Goal: Information Seeking & Learning: Check status

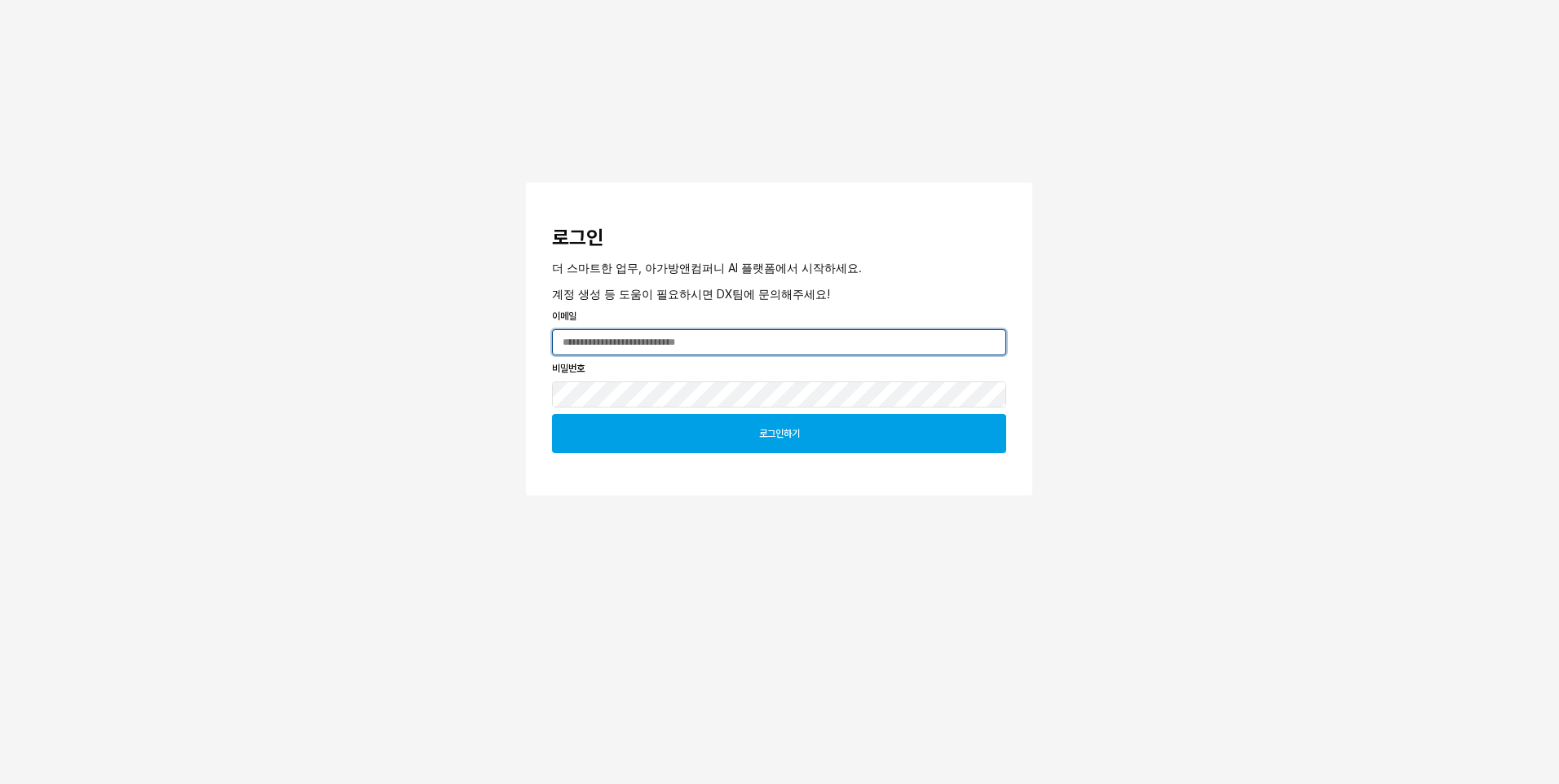
type input "**********"
click at [695, 441] on div "로그인하기" at bounding box center [779, 433] width 440 height 37
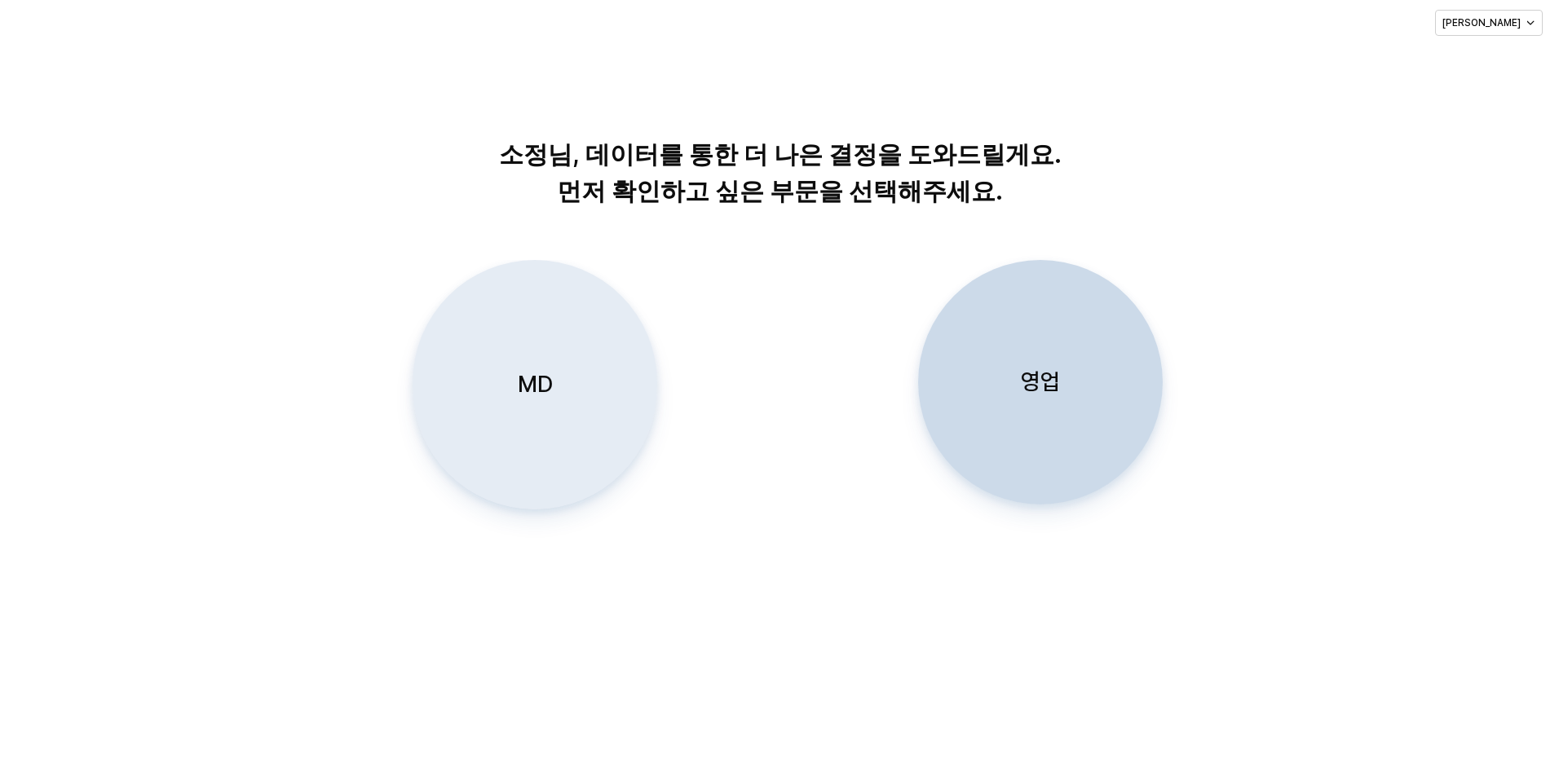
click at [556, 416] on div "MD" at bounding box center [534, 384] width 230 height 248
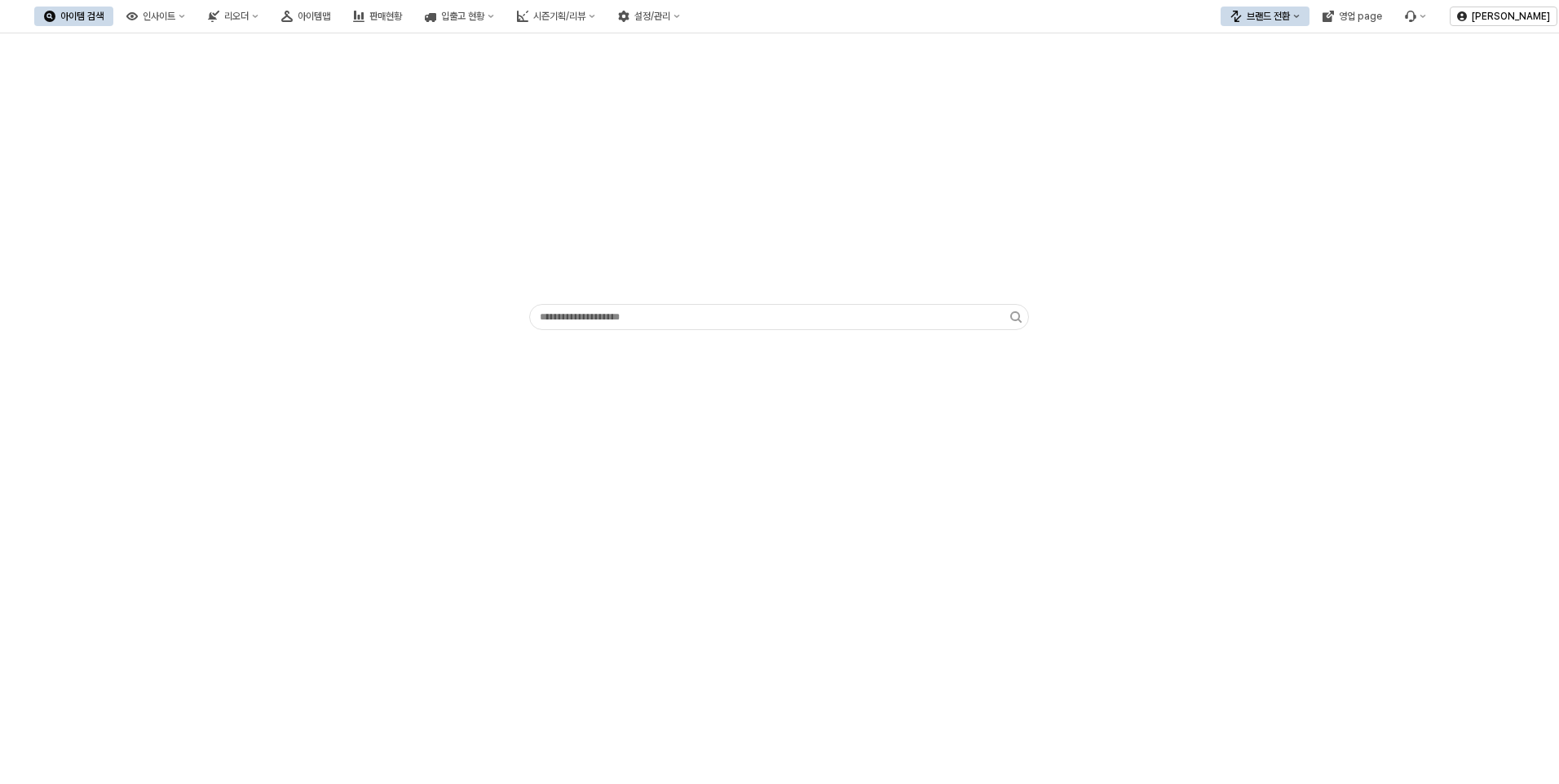
click at [1287, 18] on div "브랜드 전환" at bounding box center [1268, 16] width 43 height 11
click at [1234, 98] on div "디즈니" at bounding box center [1281, 102] width 100 height 13
click at [402, 19] on div "판매현황" at bounding box center [385, 16] width 33 height 11
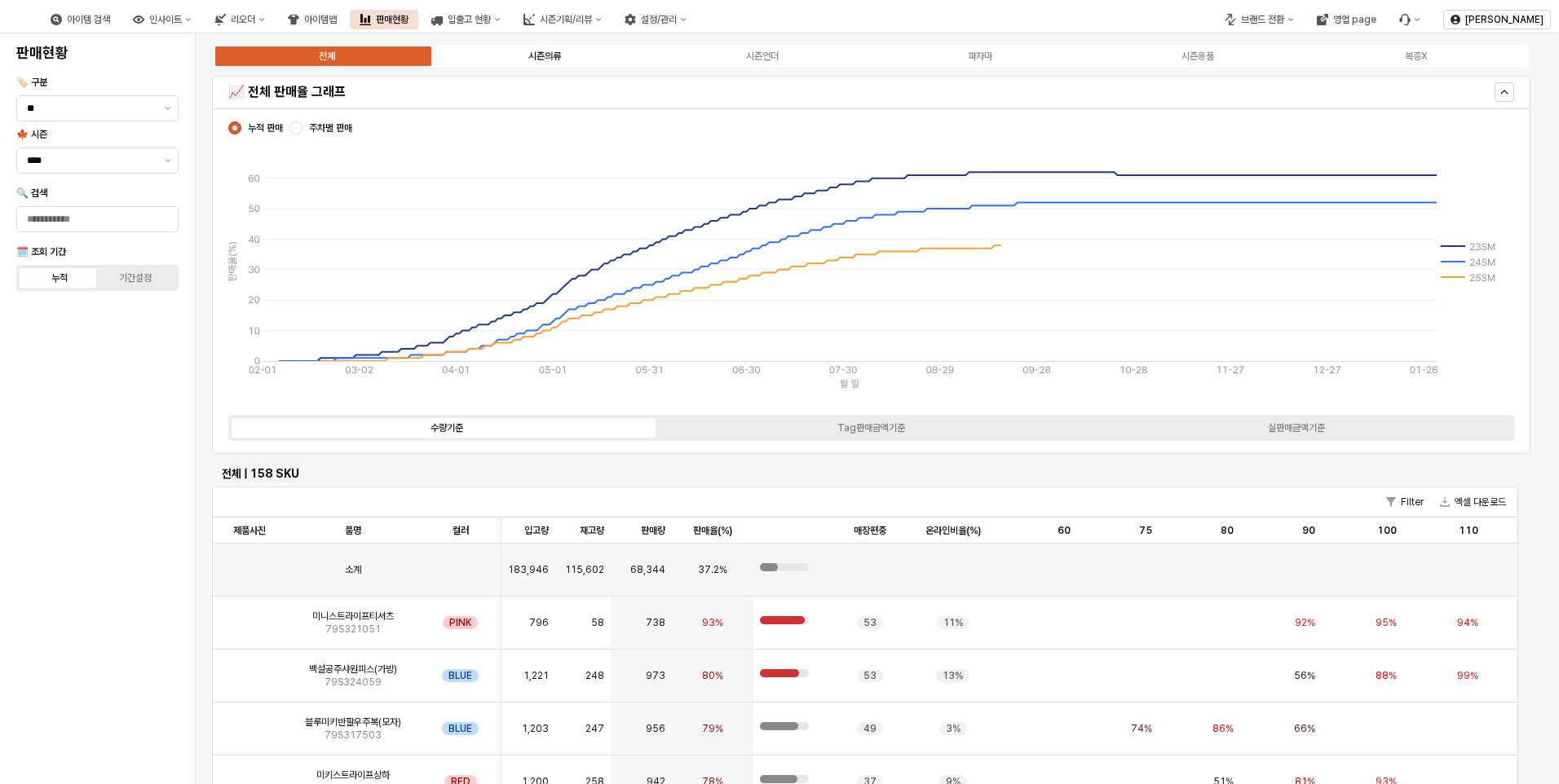
click at [534, 57] on div "시즌의류" at bounding box center [544, 56] width 33 height 11
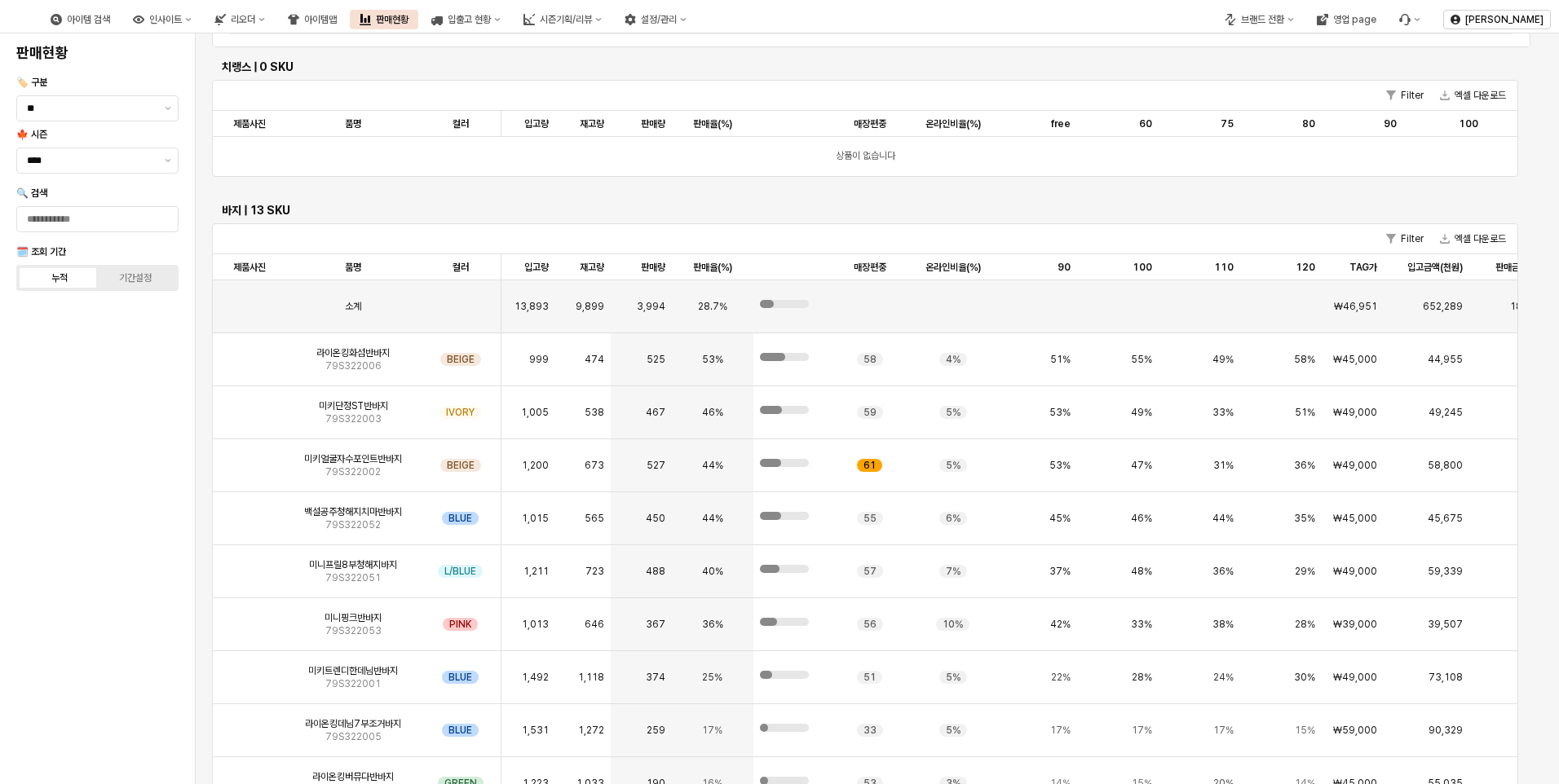
scroll to position [408, 0]
drag, startPoint x: 647, startPoint y: 358, endPoint x: 669, endPoint y: 358, distance: 22.0
click at [669, 358] on div "525" at bounding box center [640, 359] width 60 height 53
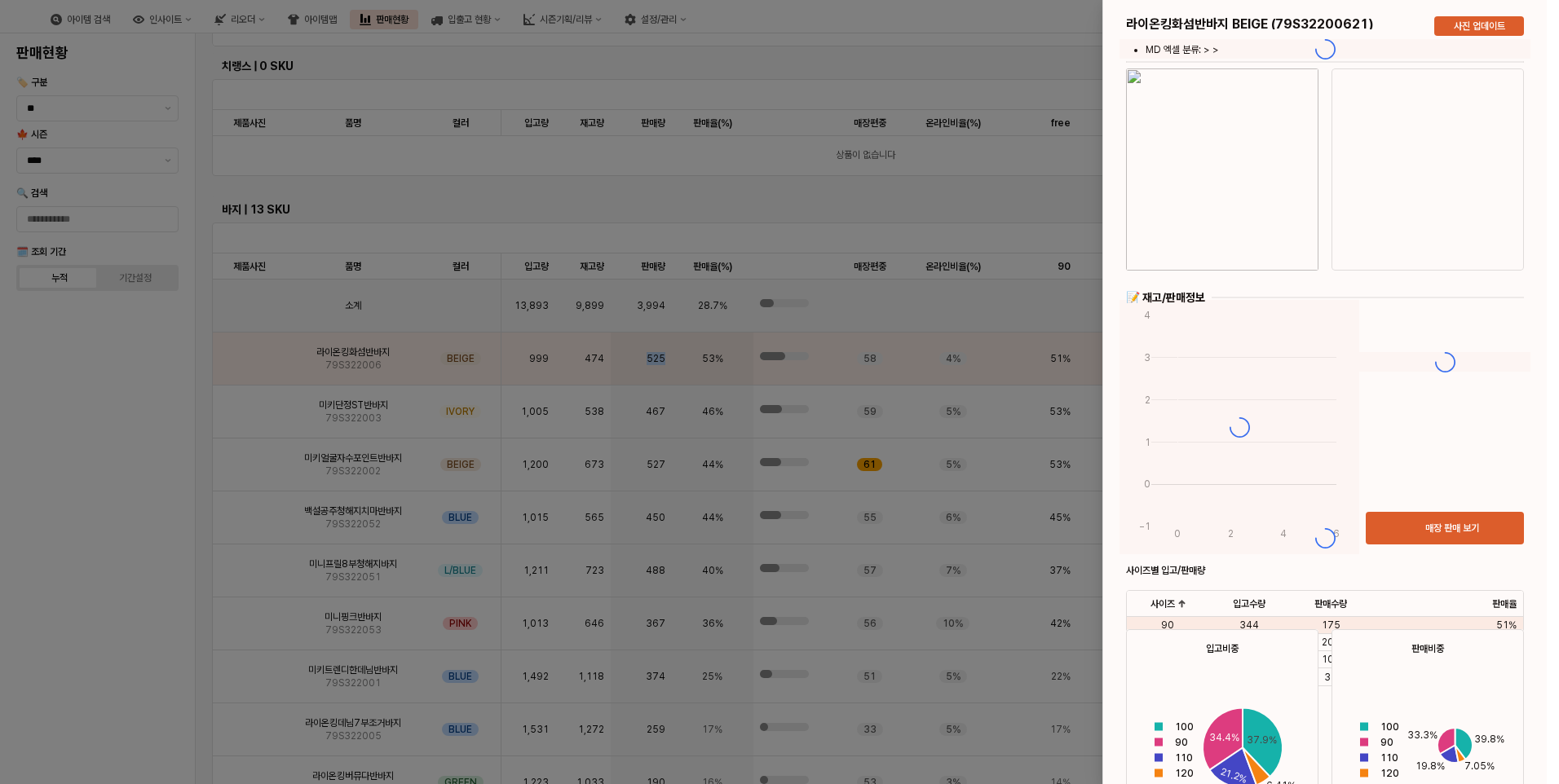
click at [78, 533] on div at bounding box center [779, 392] width 1559 height 784
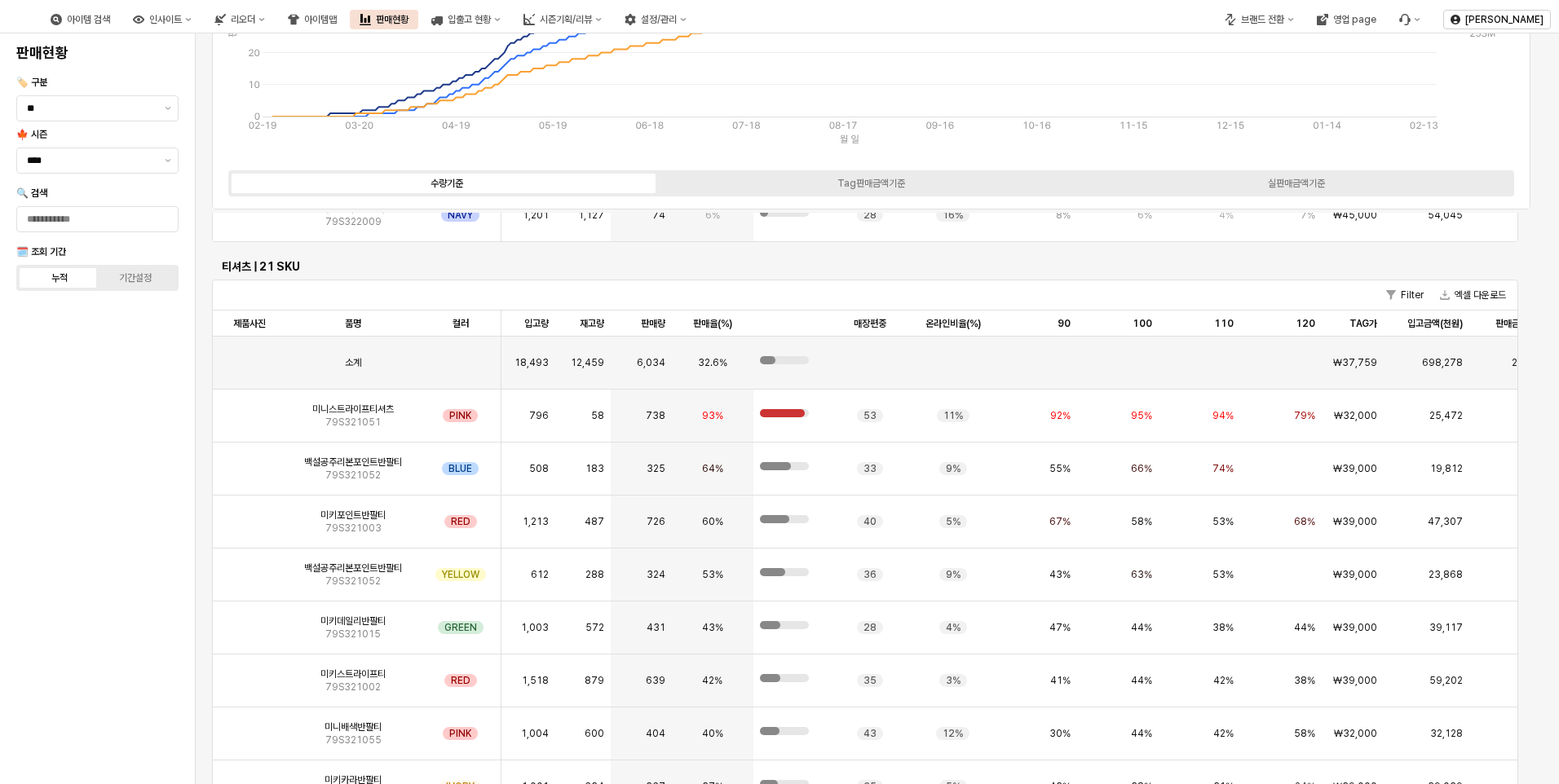
scroll to position [962, 0]
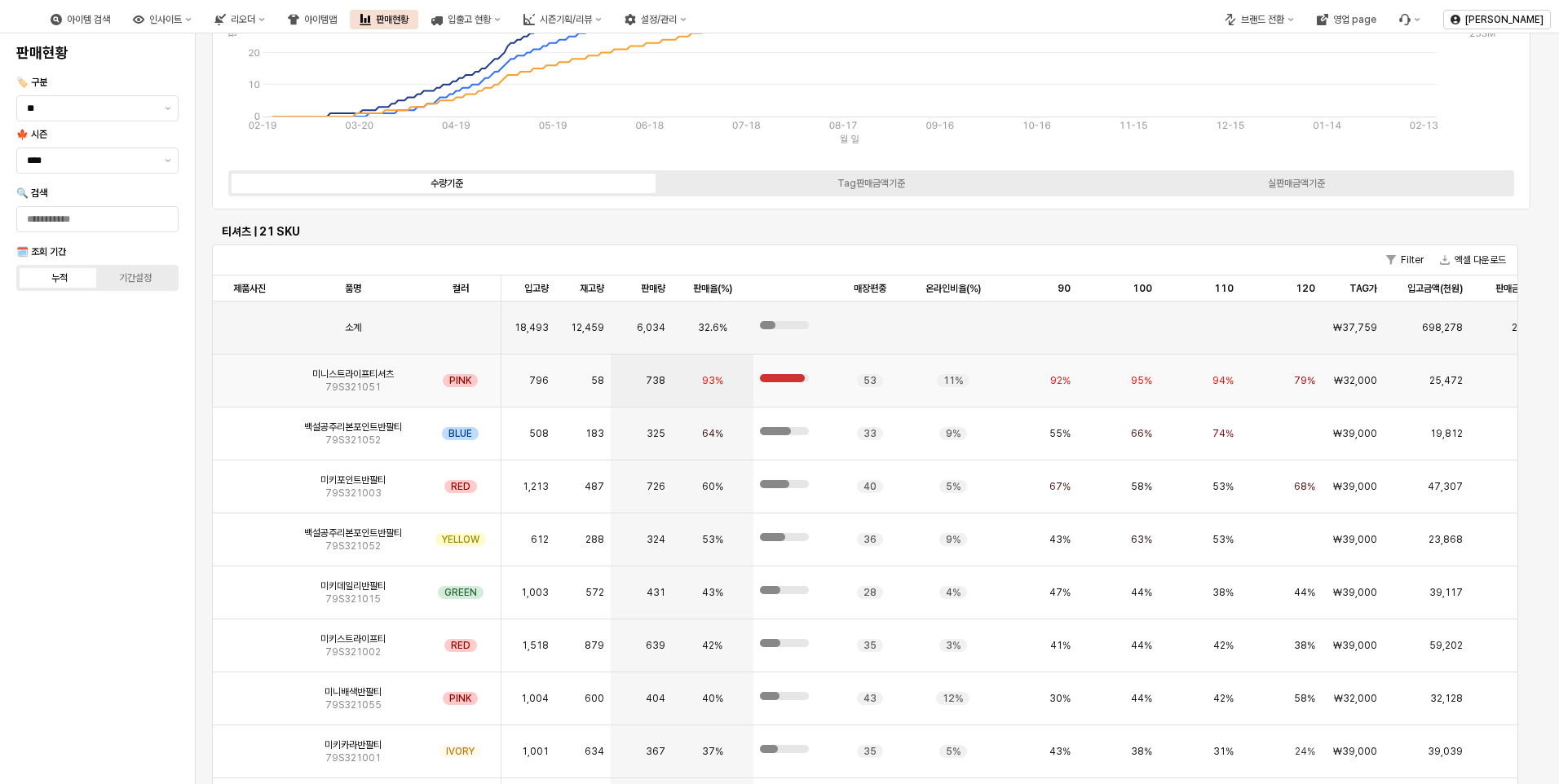
click at [376, 387] on span "79S321051" at bounding box center [352, 387] width 56 height 13
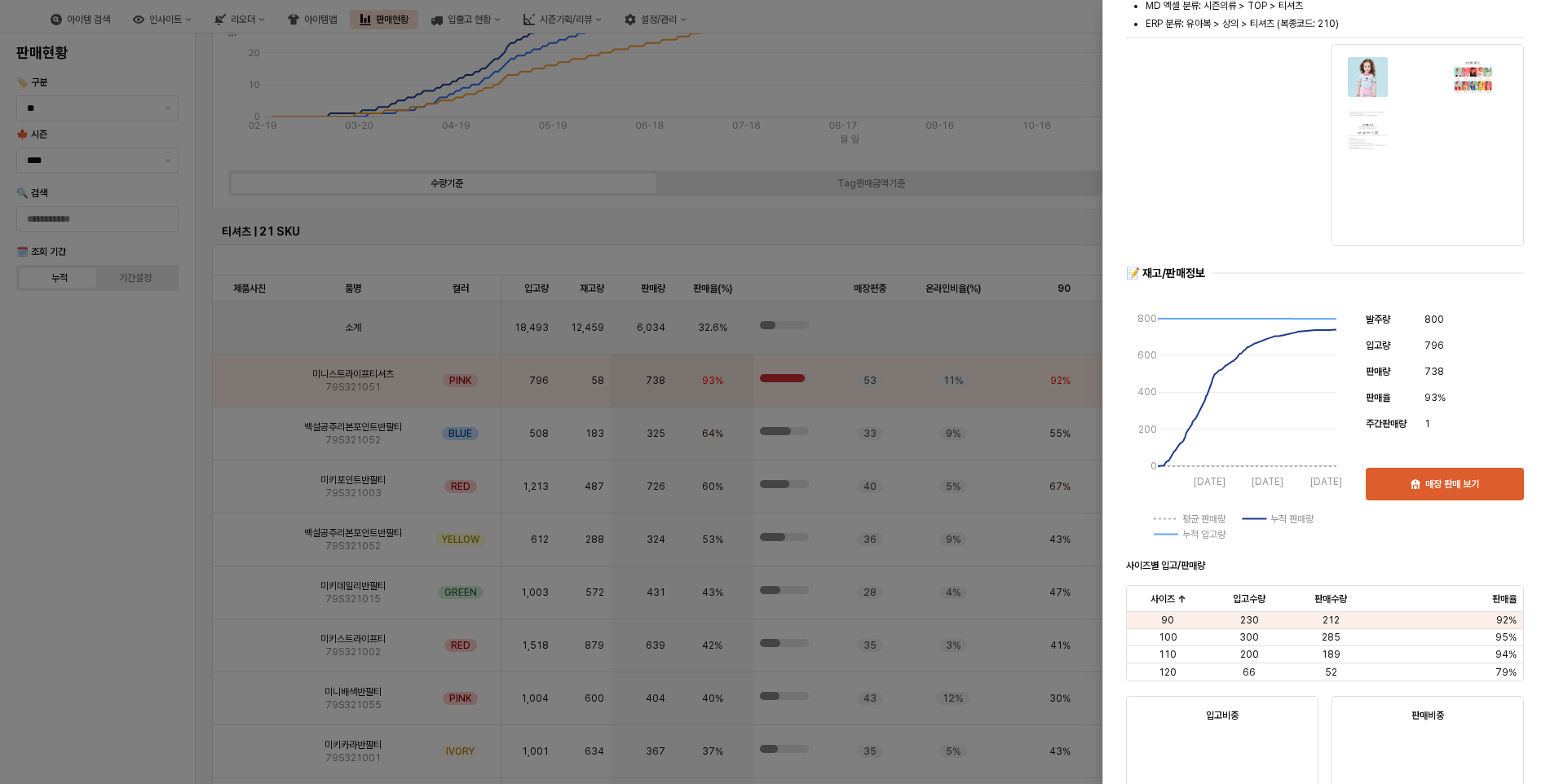
scroll to position [0, 0]
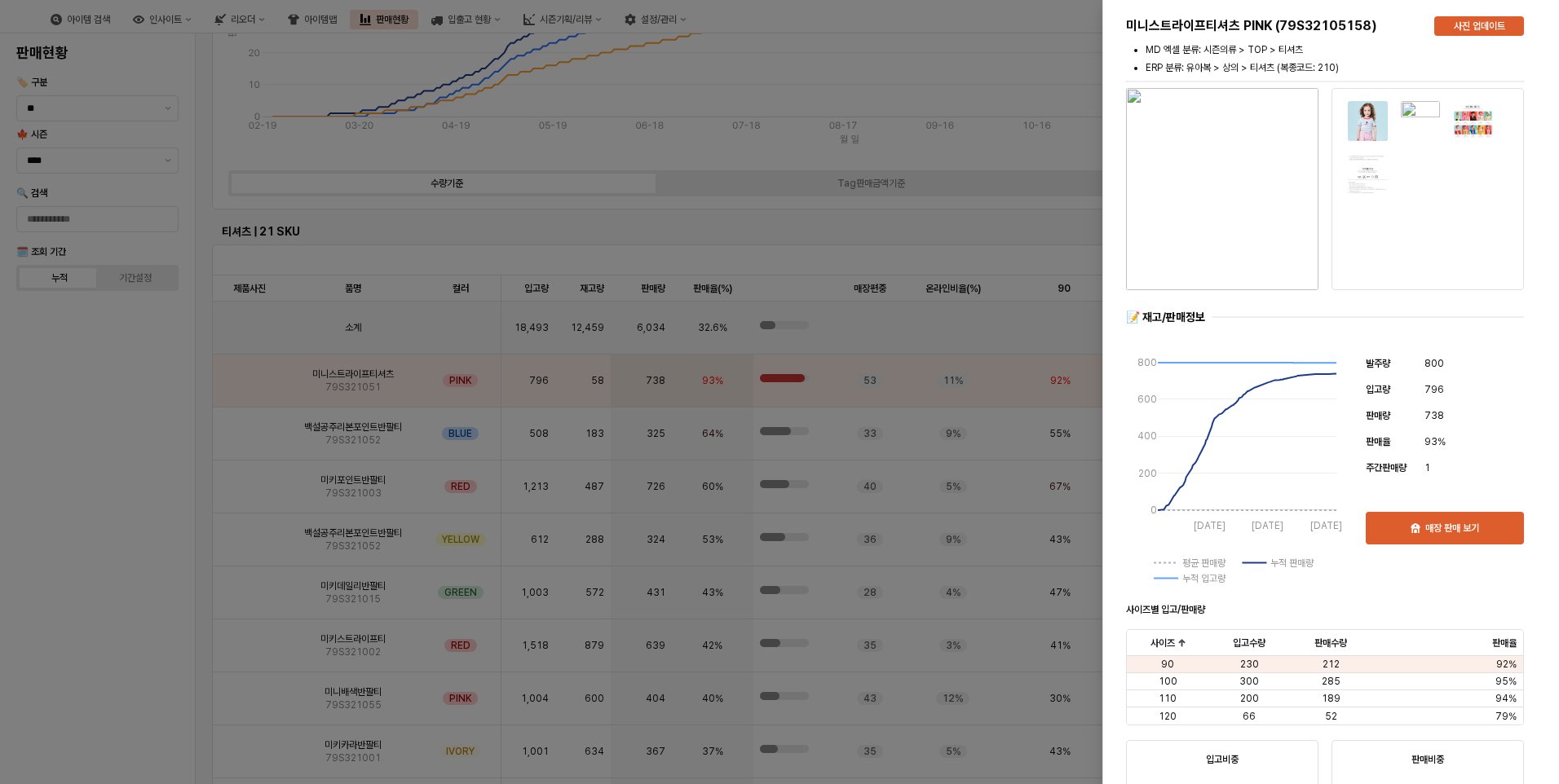
click at [98, 400] on div at bounding box center [779, 392] width 1559 height 784
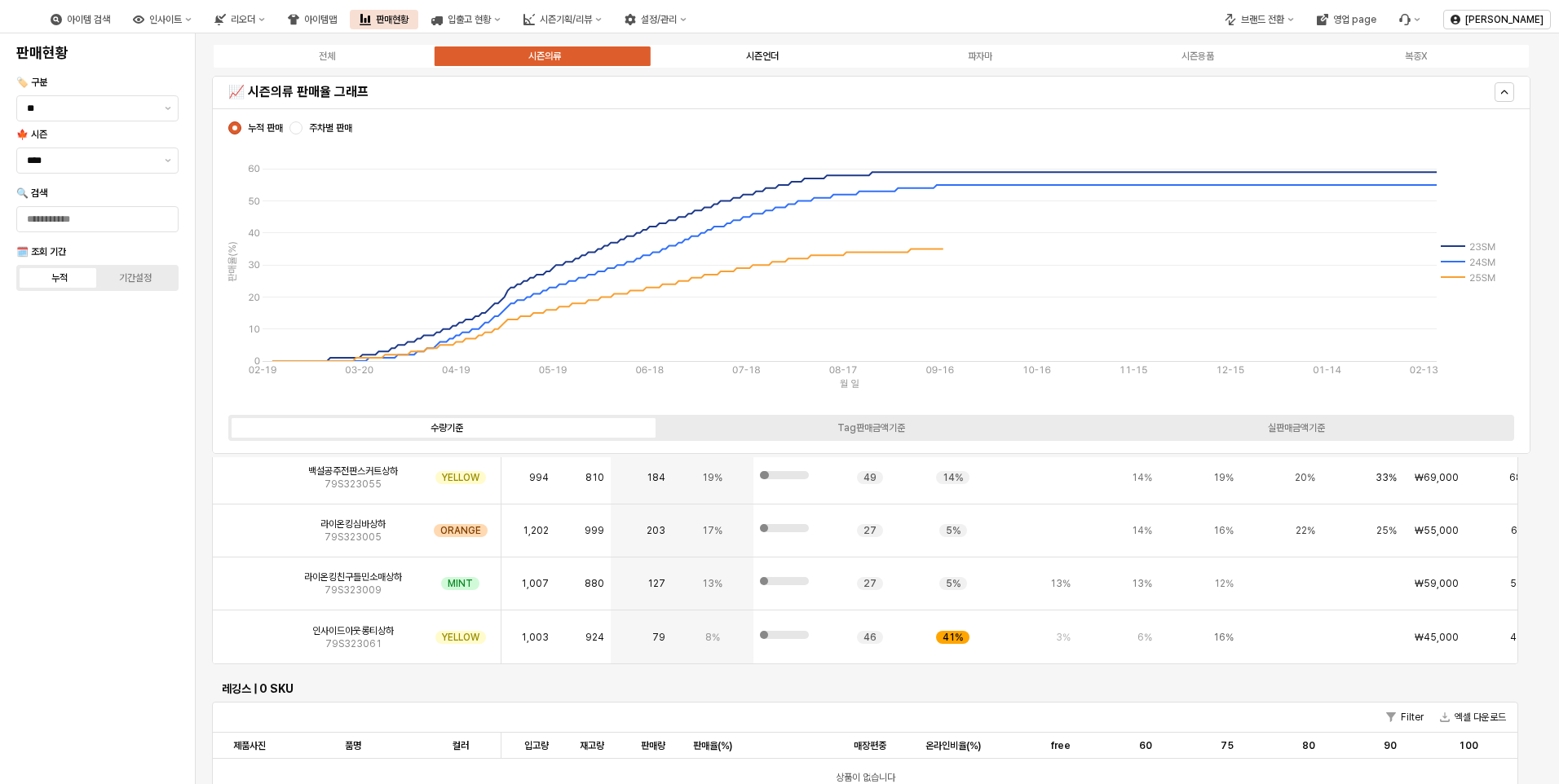
click at [776, 51] on div "시즌언더" at bounding box center [762, 56] width 33 height 11
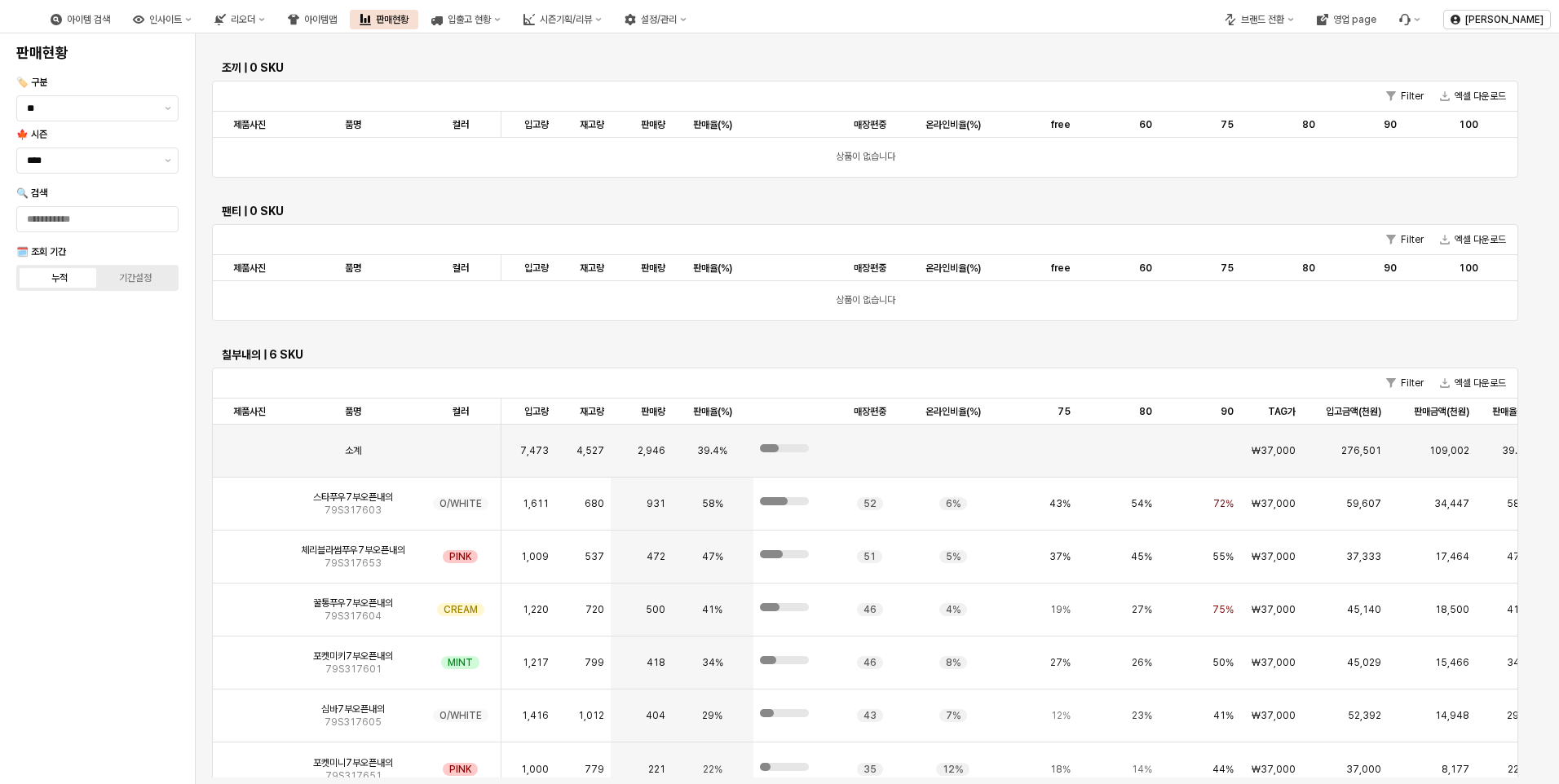
scroll to position [2934, 0]
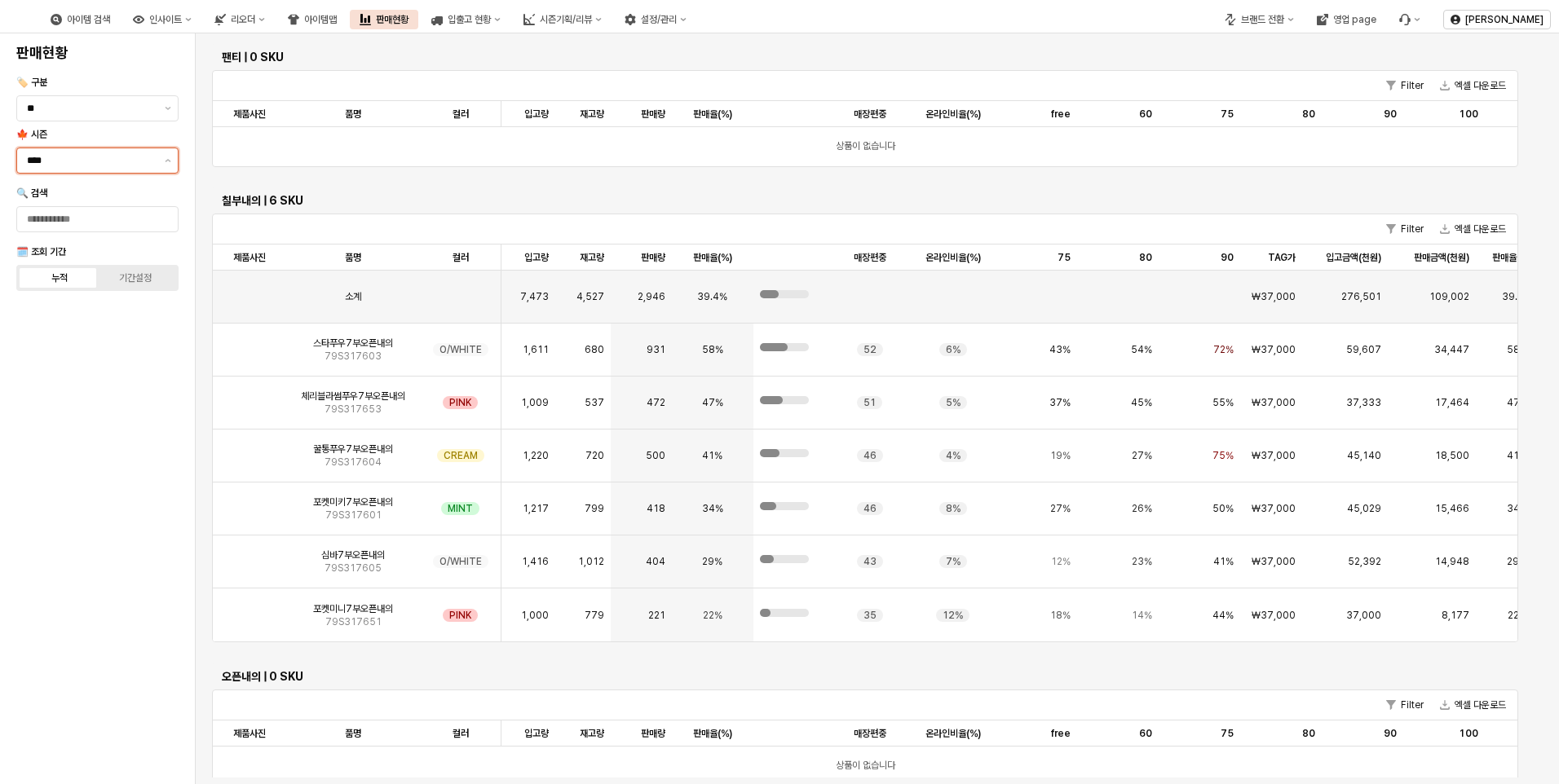
click at [95, 164] on input "****" at bounding box center [90, 161] width 128 height 16
click at [44, 334] on div "25FA" at bounding box center [92, 332] width 132 height 13
type input "****"
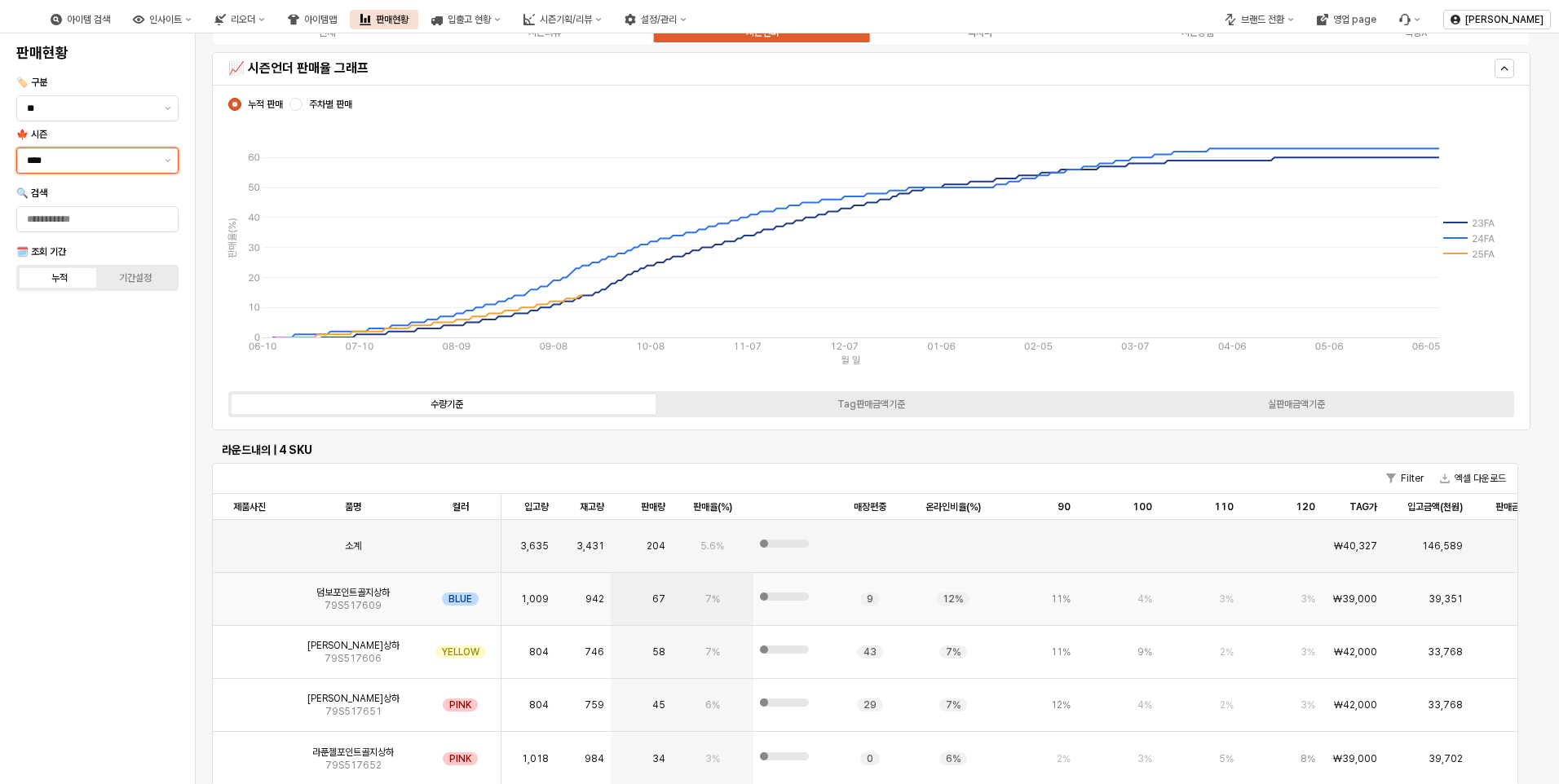
scroll to position [0, 0]
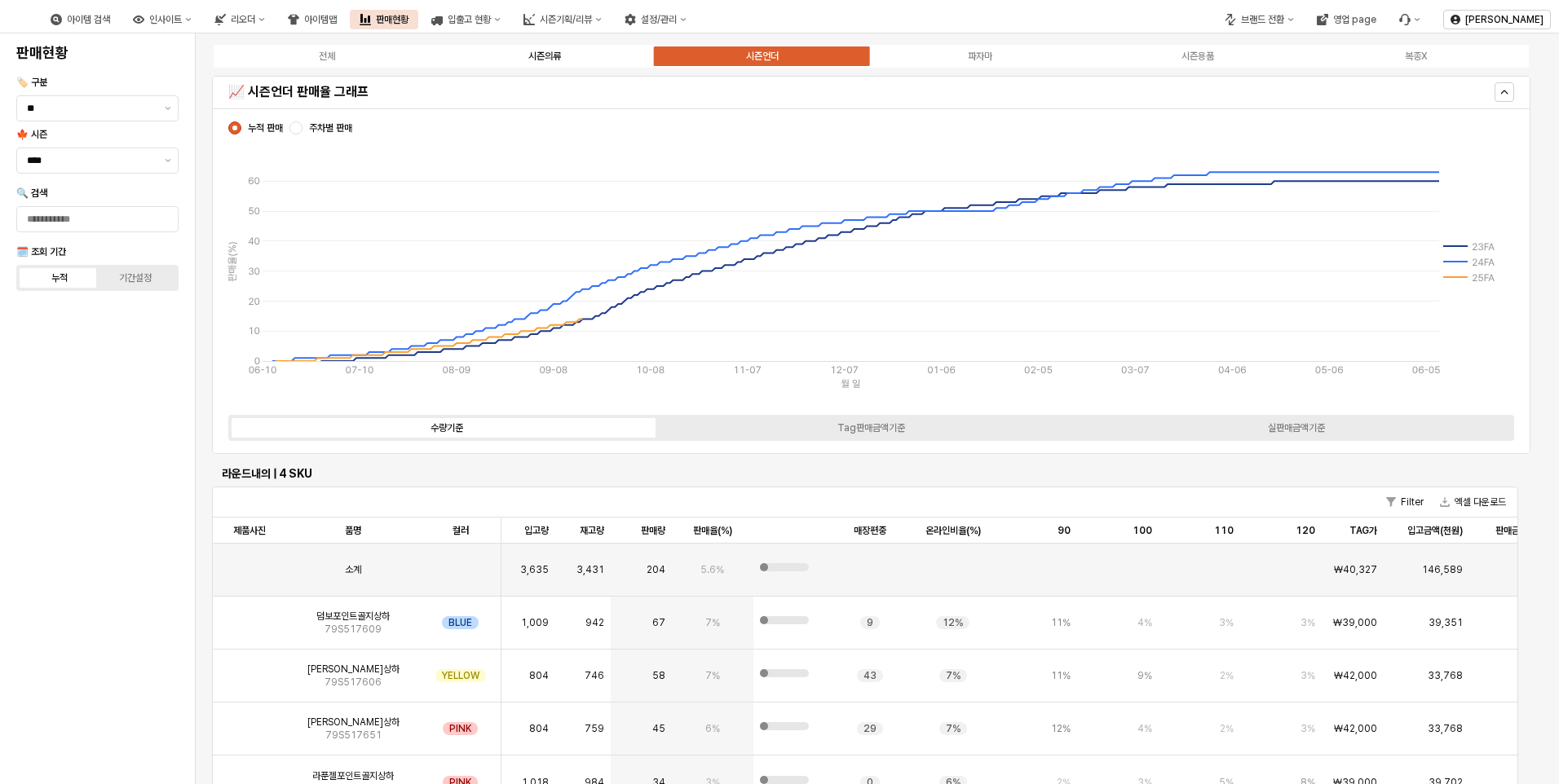
click at [513, 56] on label "시즌의류" at bounding box center [544, 56] width 217 height 15
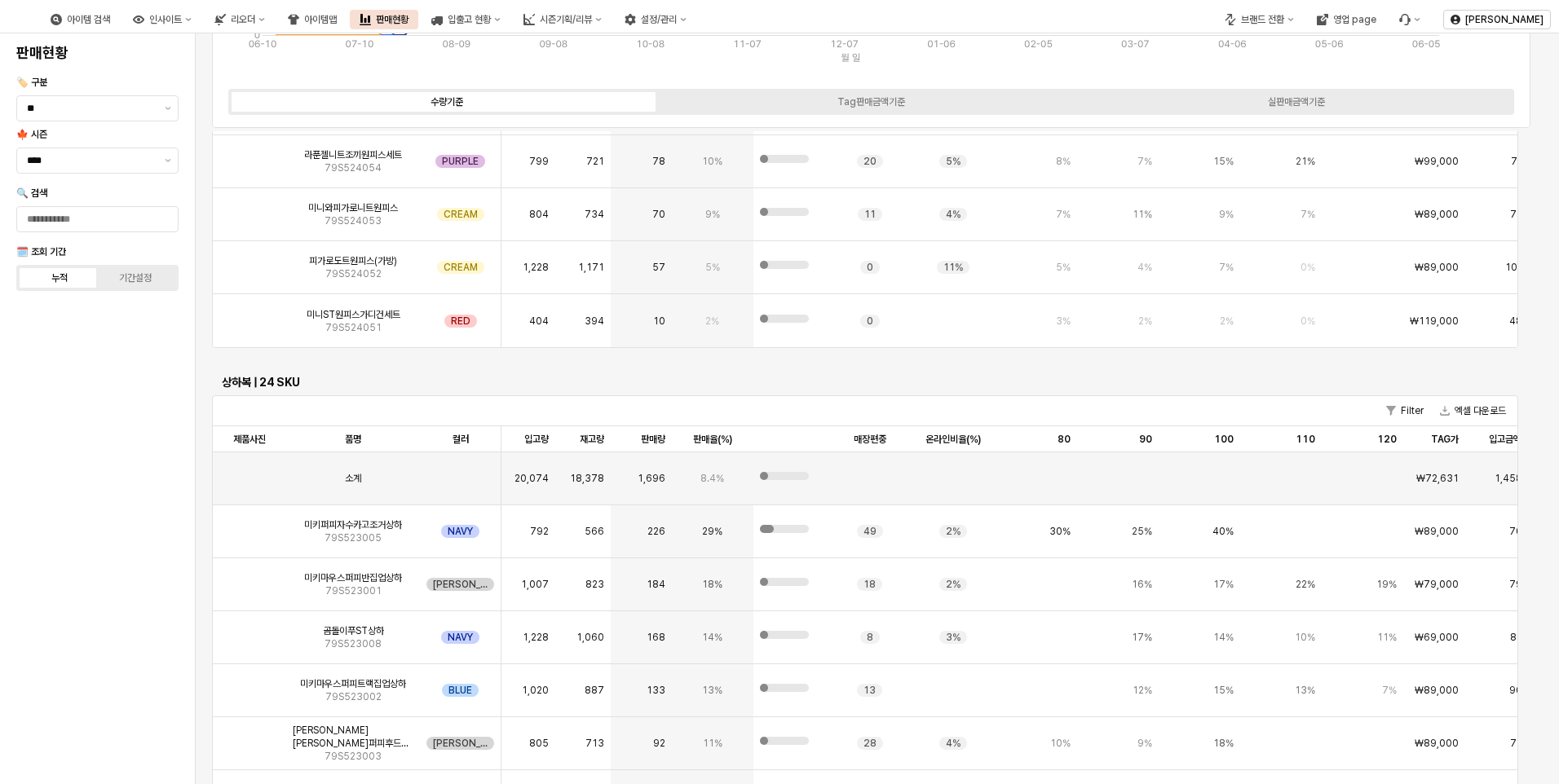
scroll to position [5542, 0]
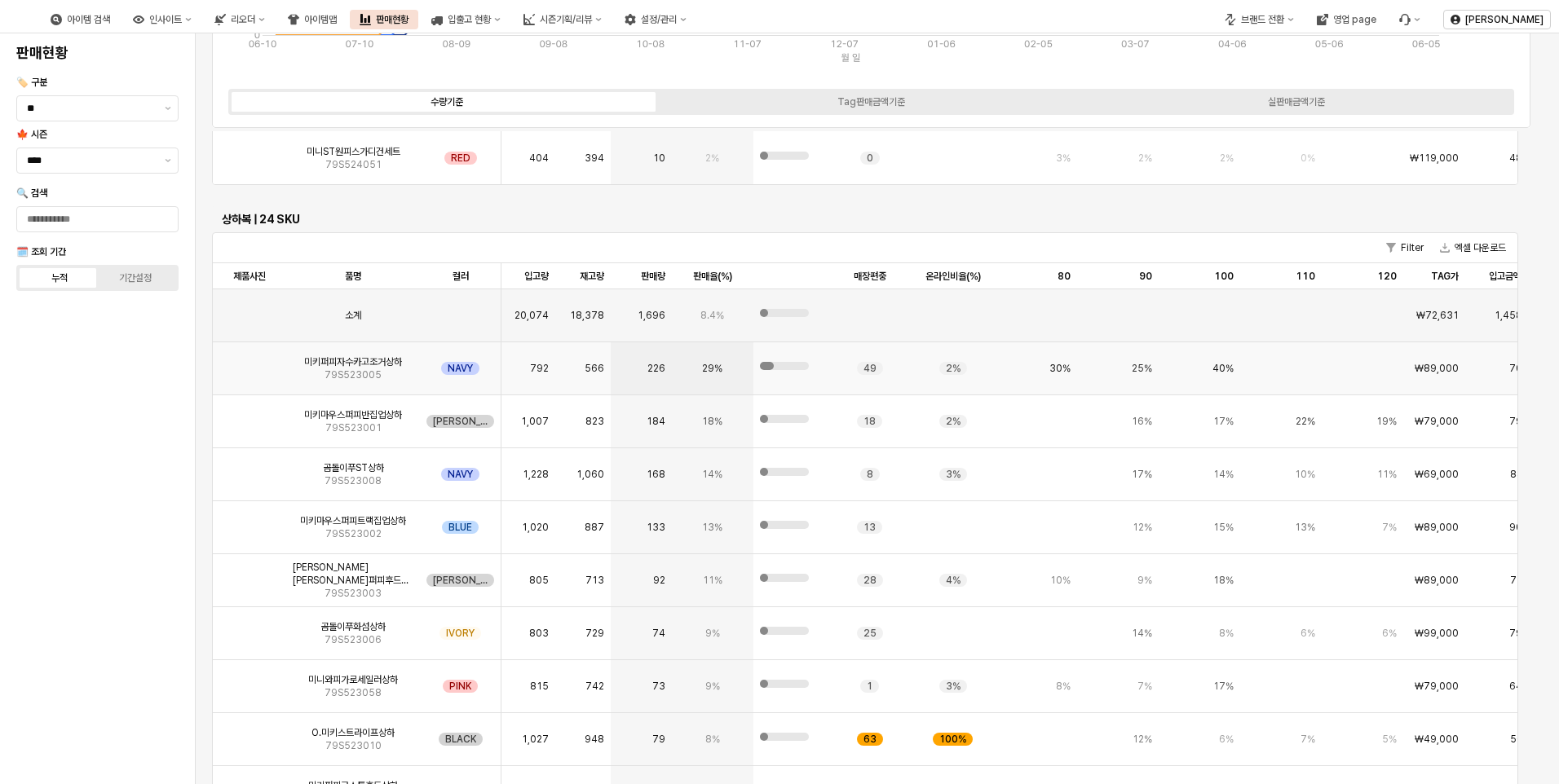
click at [249, 362] on img "App Frame" at bounding box center [249, 362] width 0 height 0
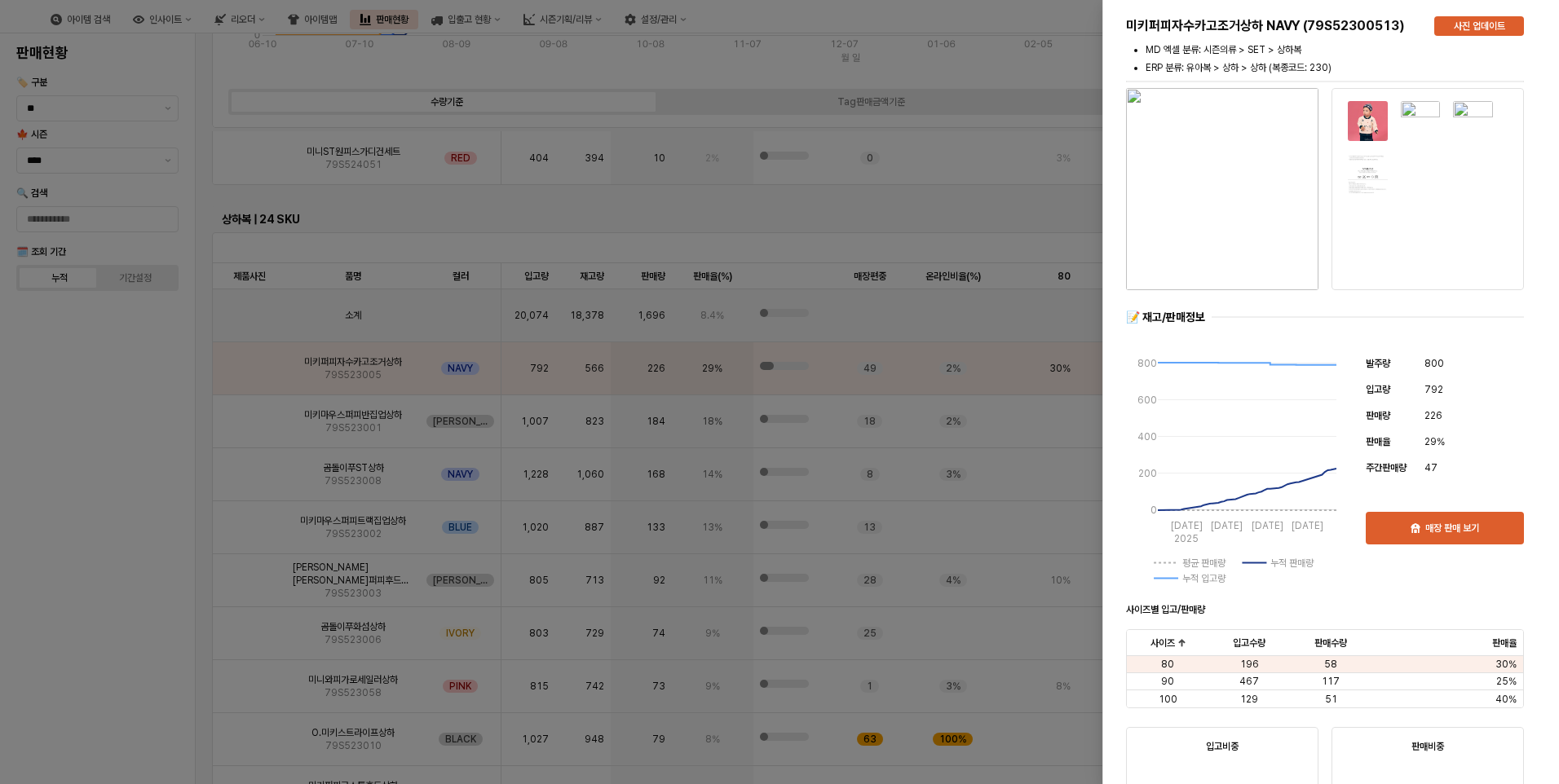
click at [145, 445] on div at bounding box center [779, 392] width 1559 height 784
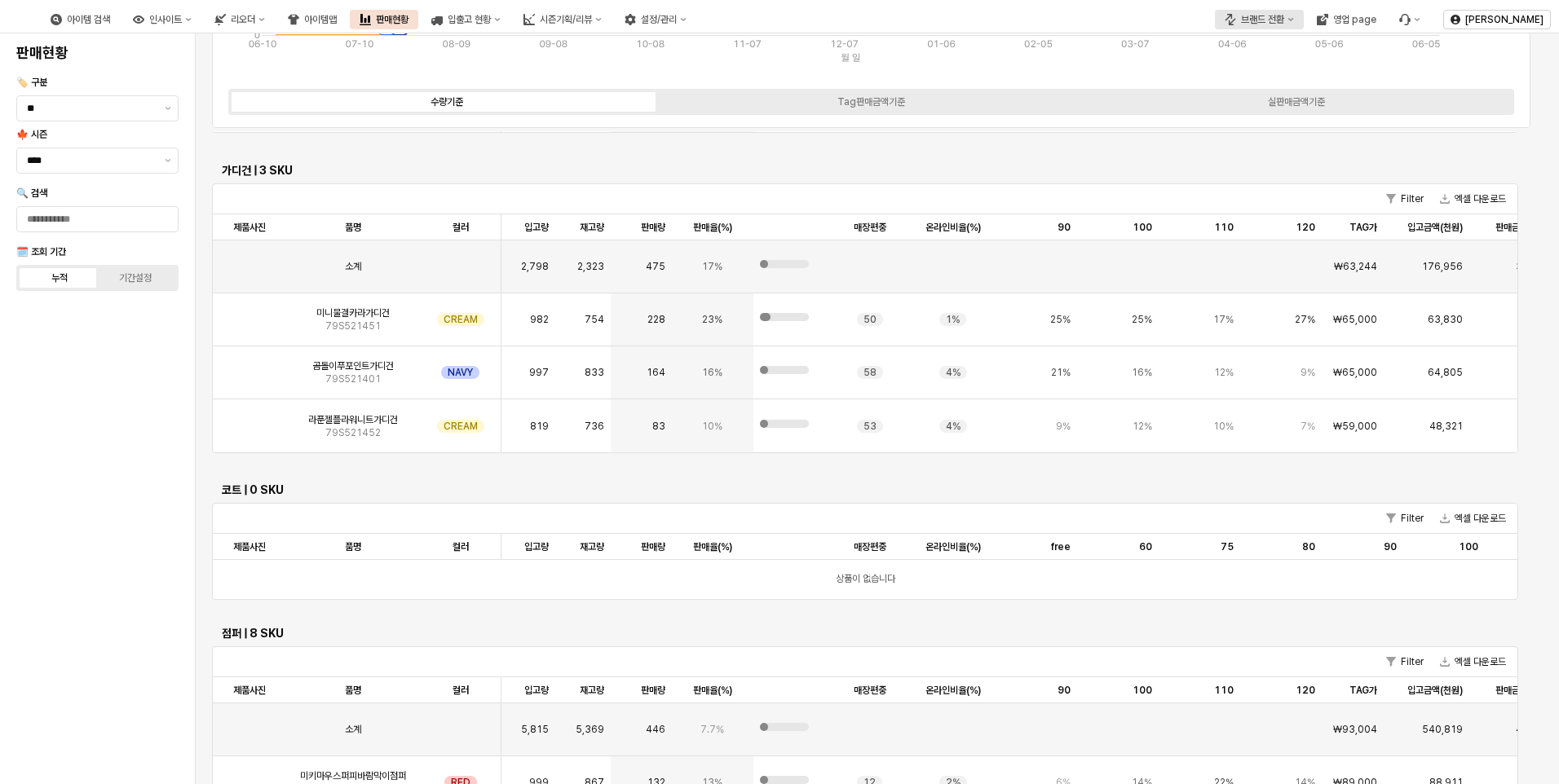
scroll to position [0, 0]
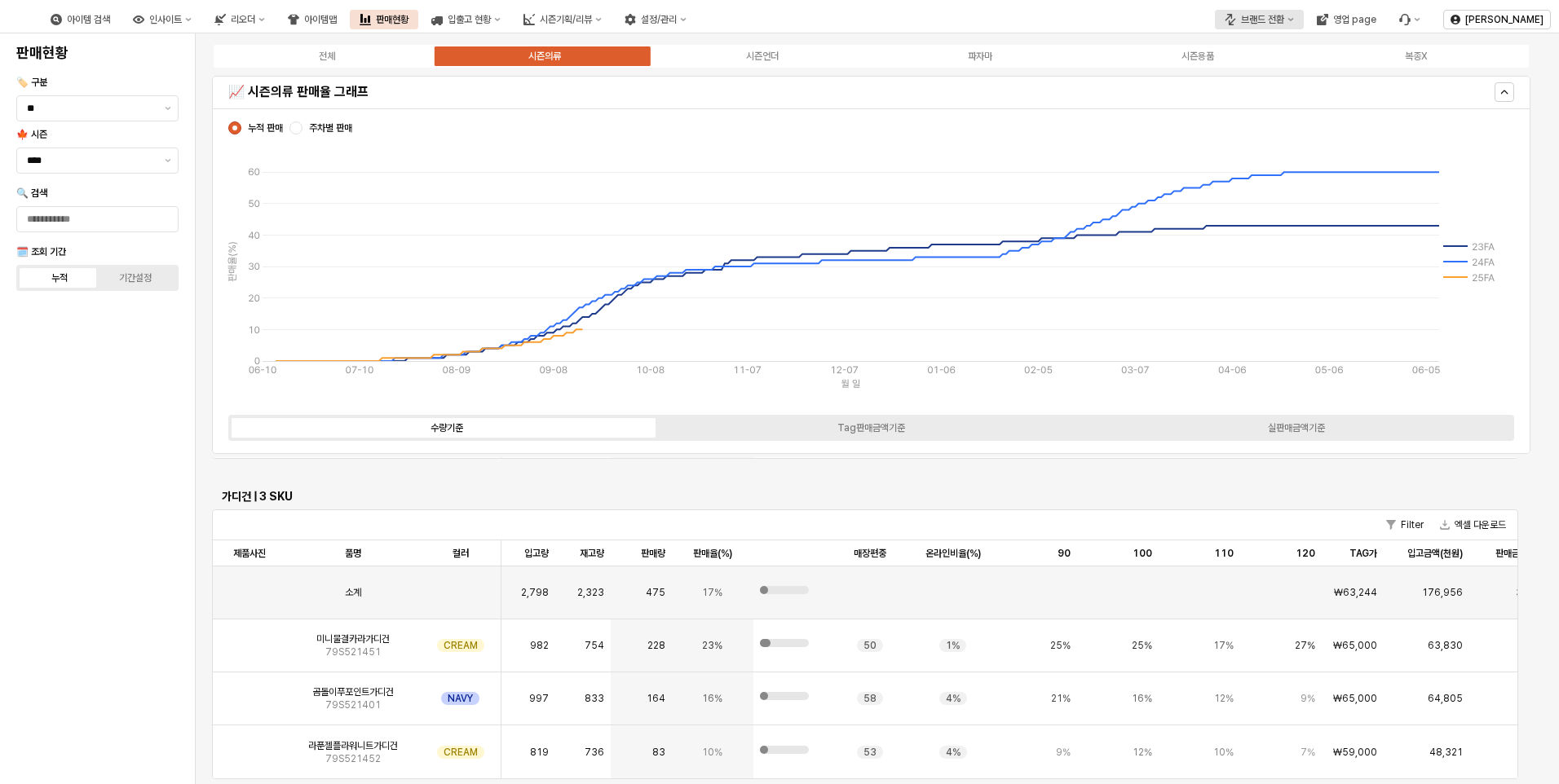
click at [1251, 17] on div "브랜드 전환" at bounding box center [1262, 19] width 43 height 11
click at [1251, 75] on div "에뜨와" at bounding box center [1275, 77] width 100 height 13
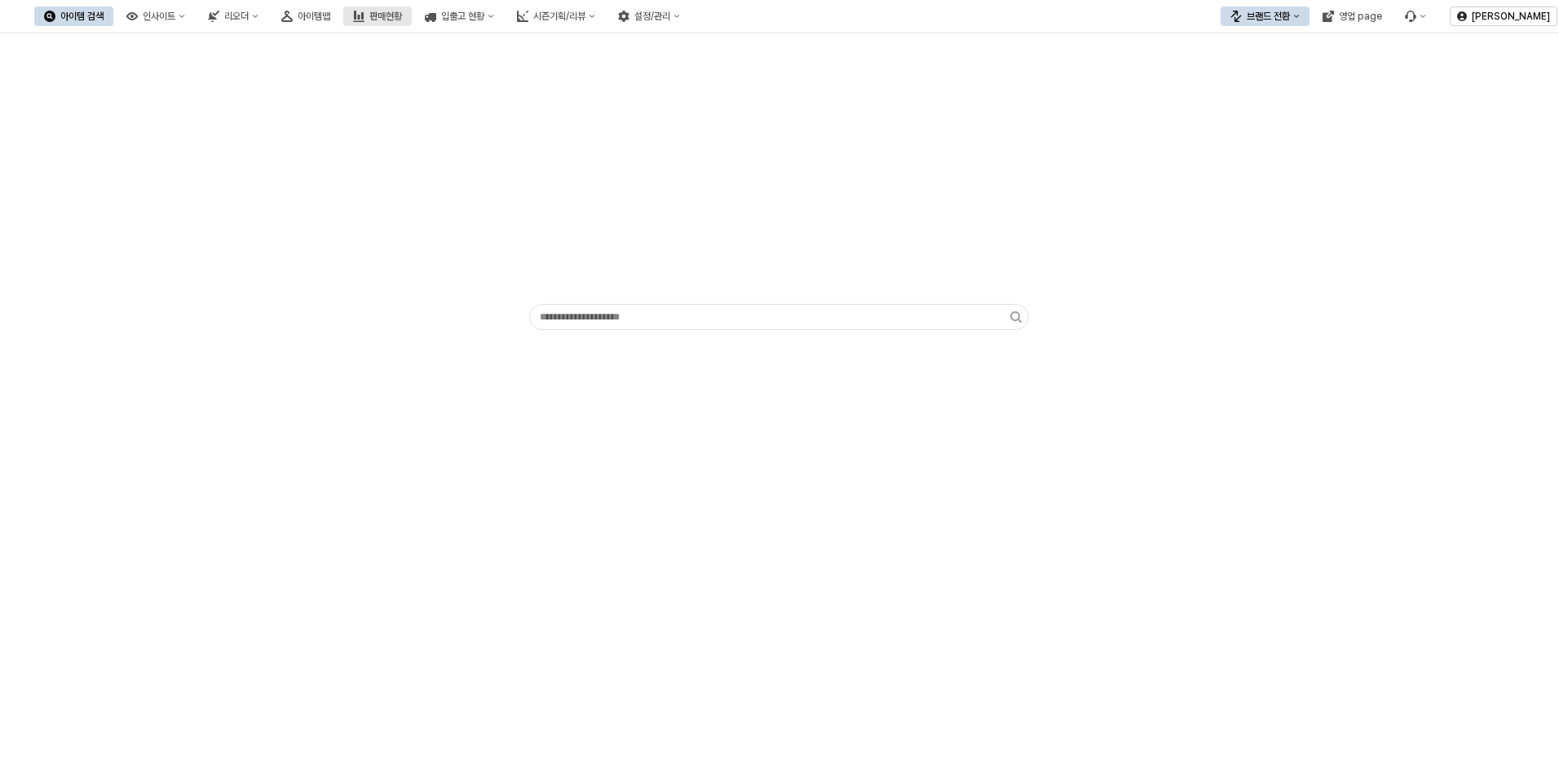
click at [402, 16] on div "판매현황" at bounding box center [385, 16] width 33 height 11
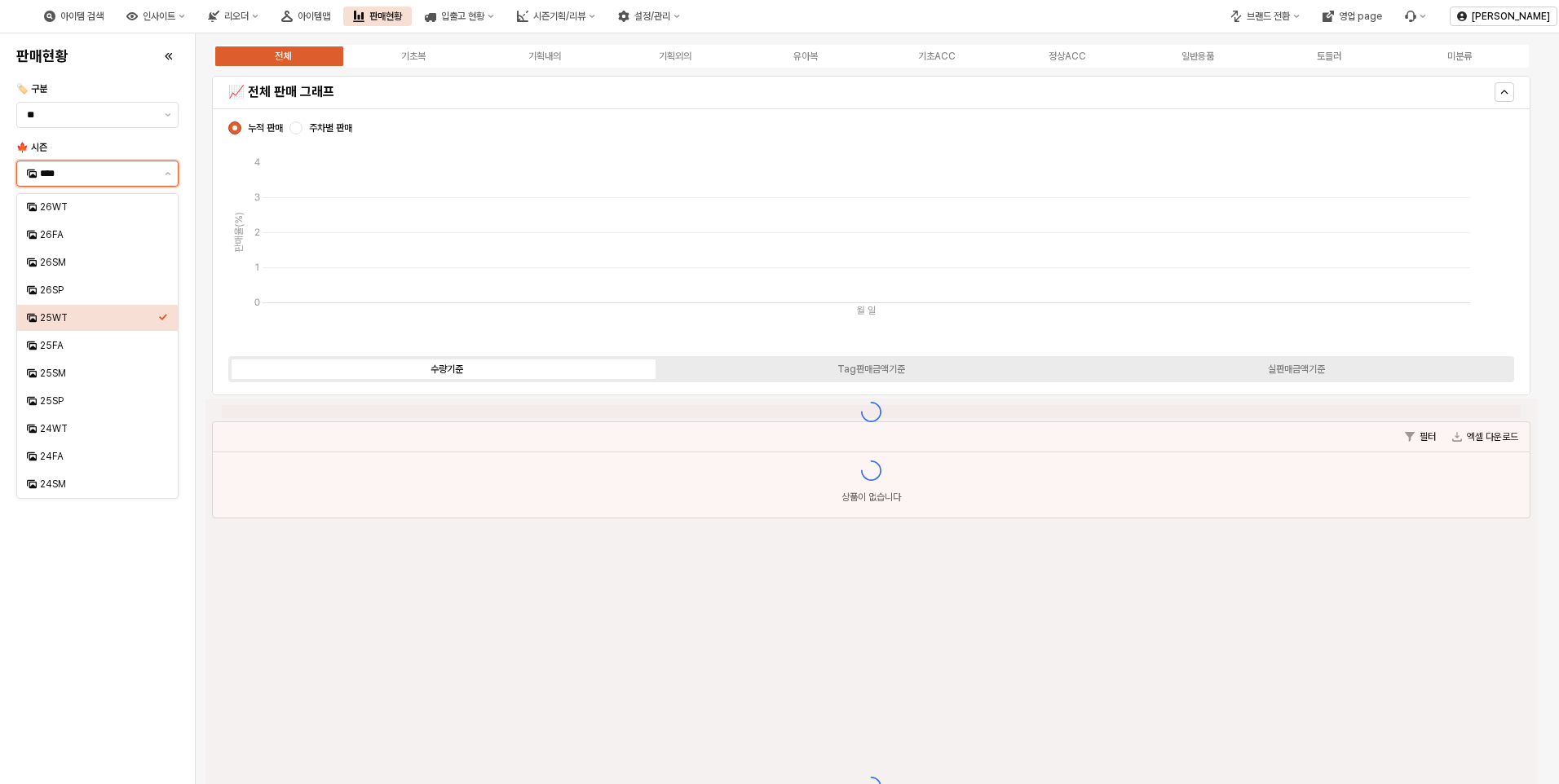
click at [82, 168] on input "****" at bounding box center [97, 173] width 115 height 16
click at [57, 341] on div "25FA" at bounding box center [99, 345] width 118 height 13
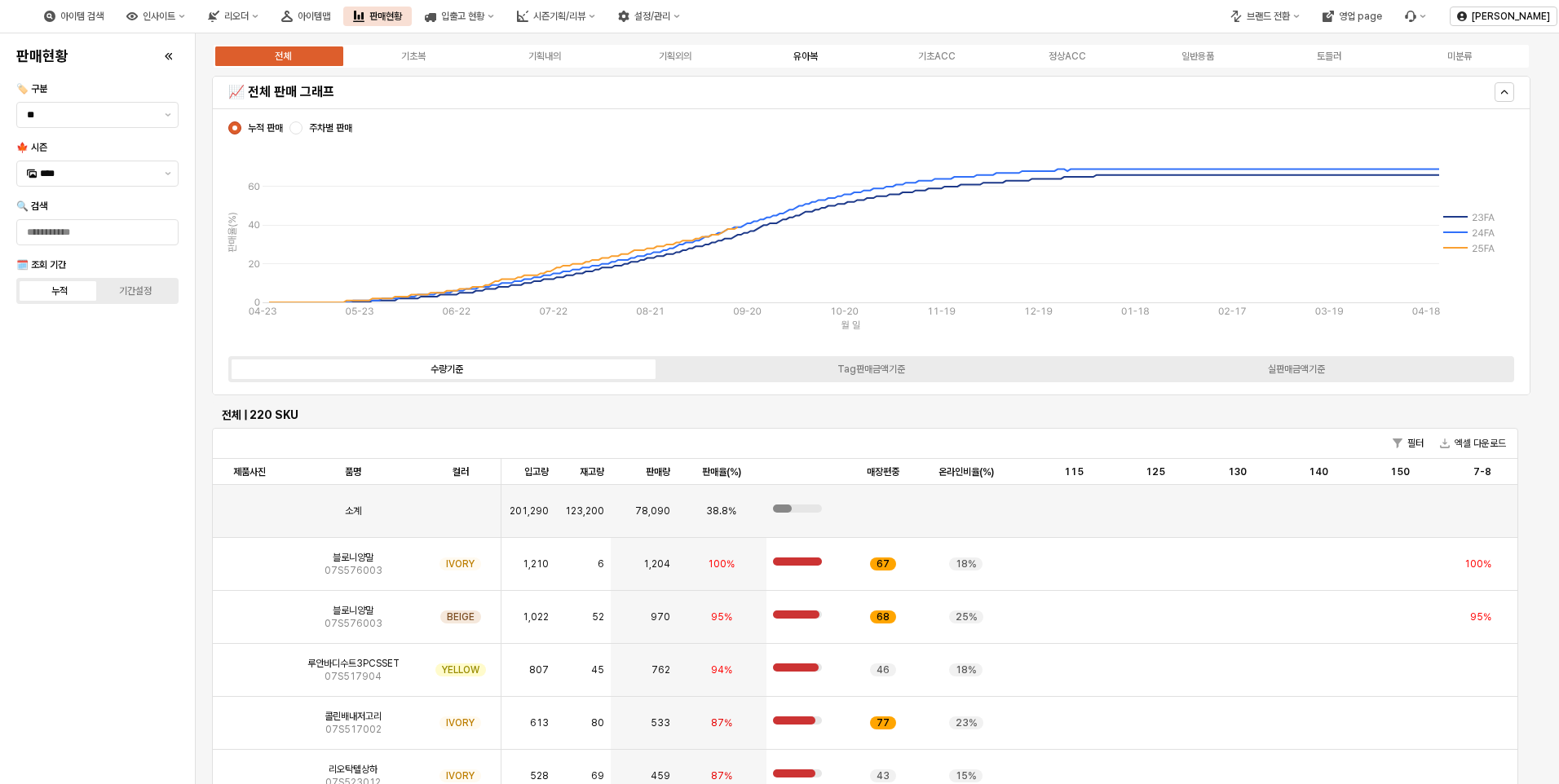
click at [829, 58] on label "유아복" at bounding box center [806, 56] width 131 height 15
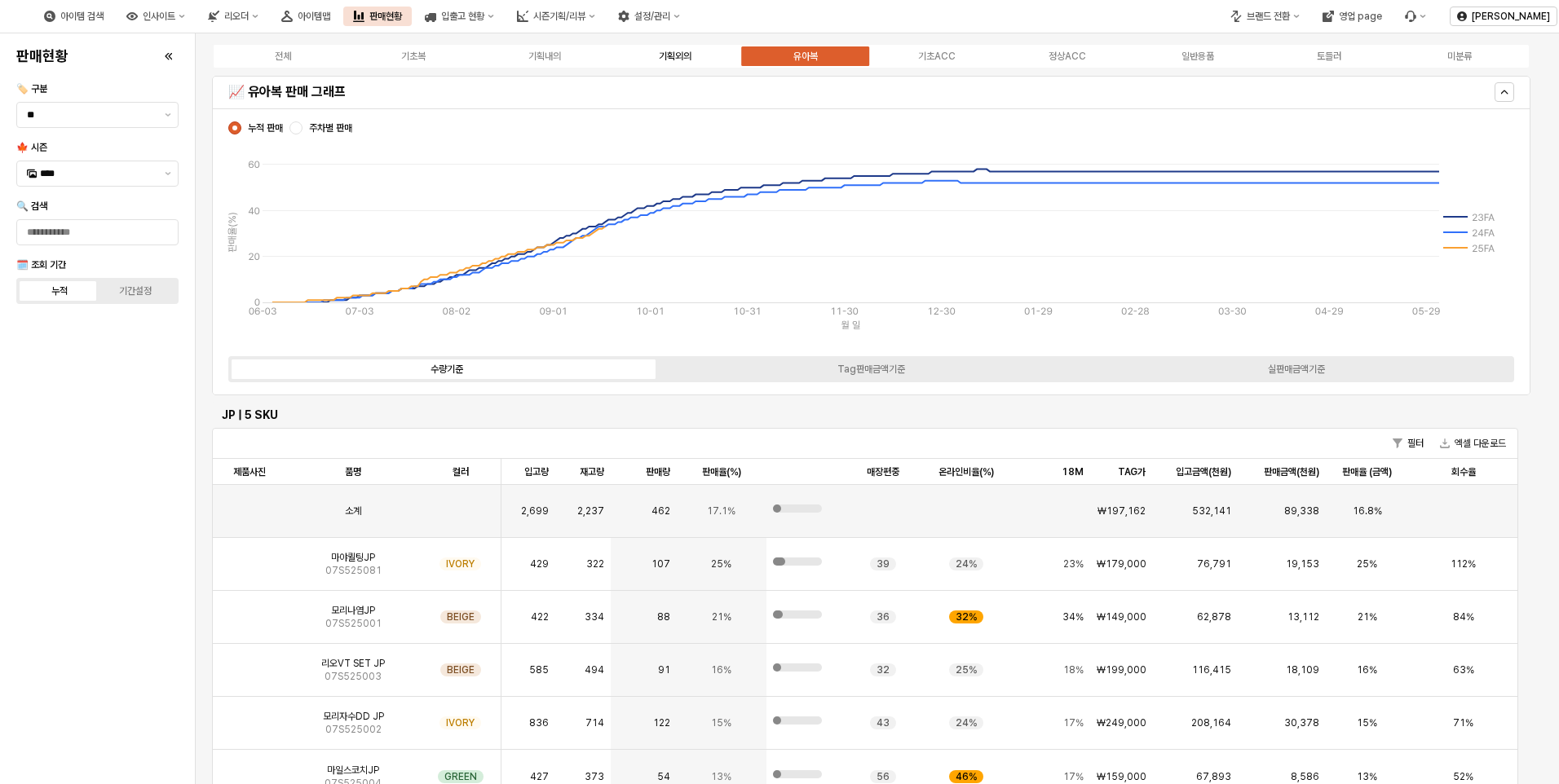
click at [657, 61] on label "기획외의" at bounding box center [675, 56] width 131 height 15
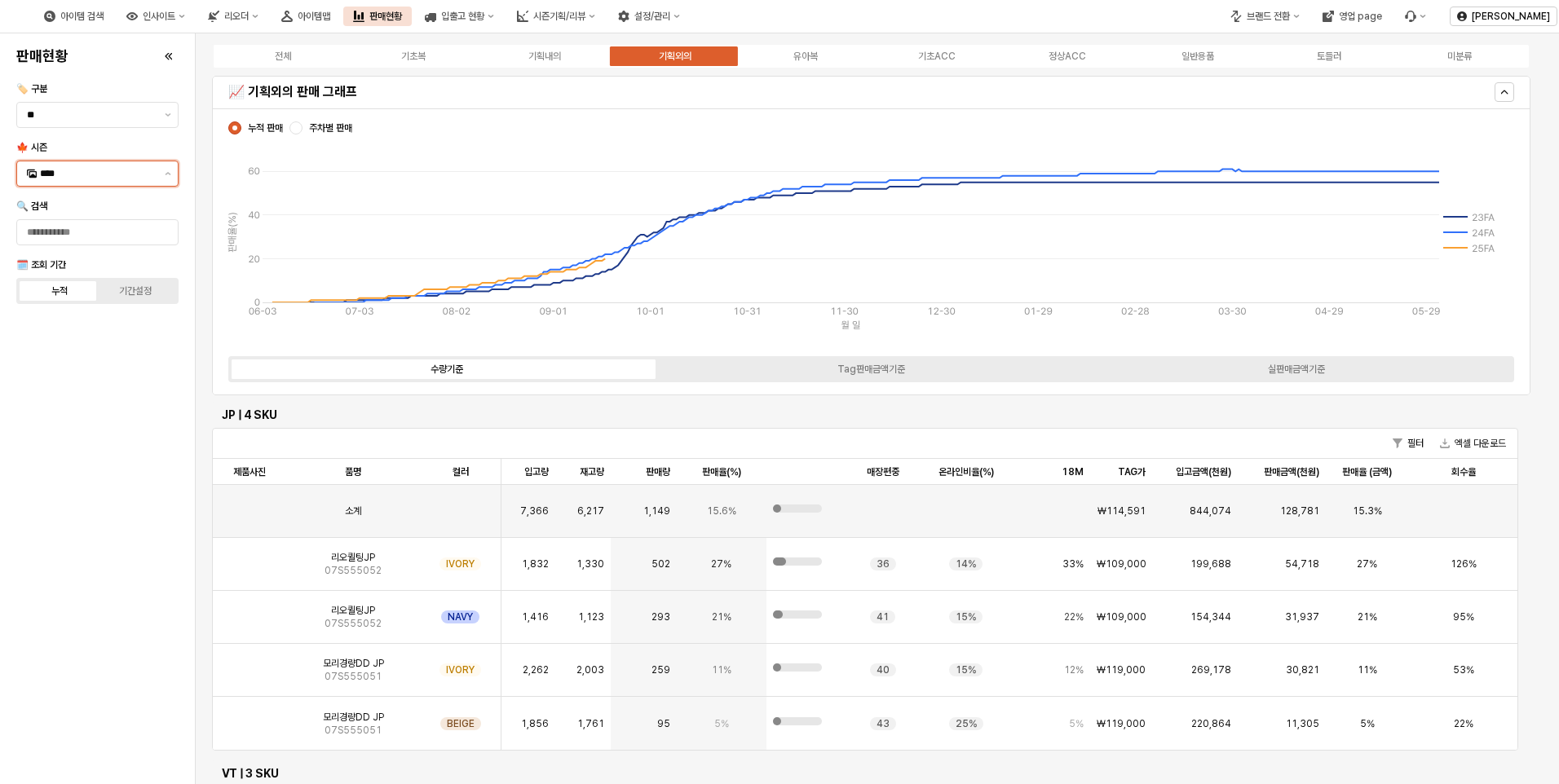
click at [119, 180] on input "****" at bounding box center [97, 173] width 115 height 16
click at [108, 314] on div "25WT" at bounding box center [99, 318] width 118 height 13
type input "****"
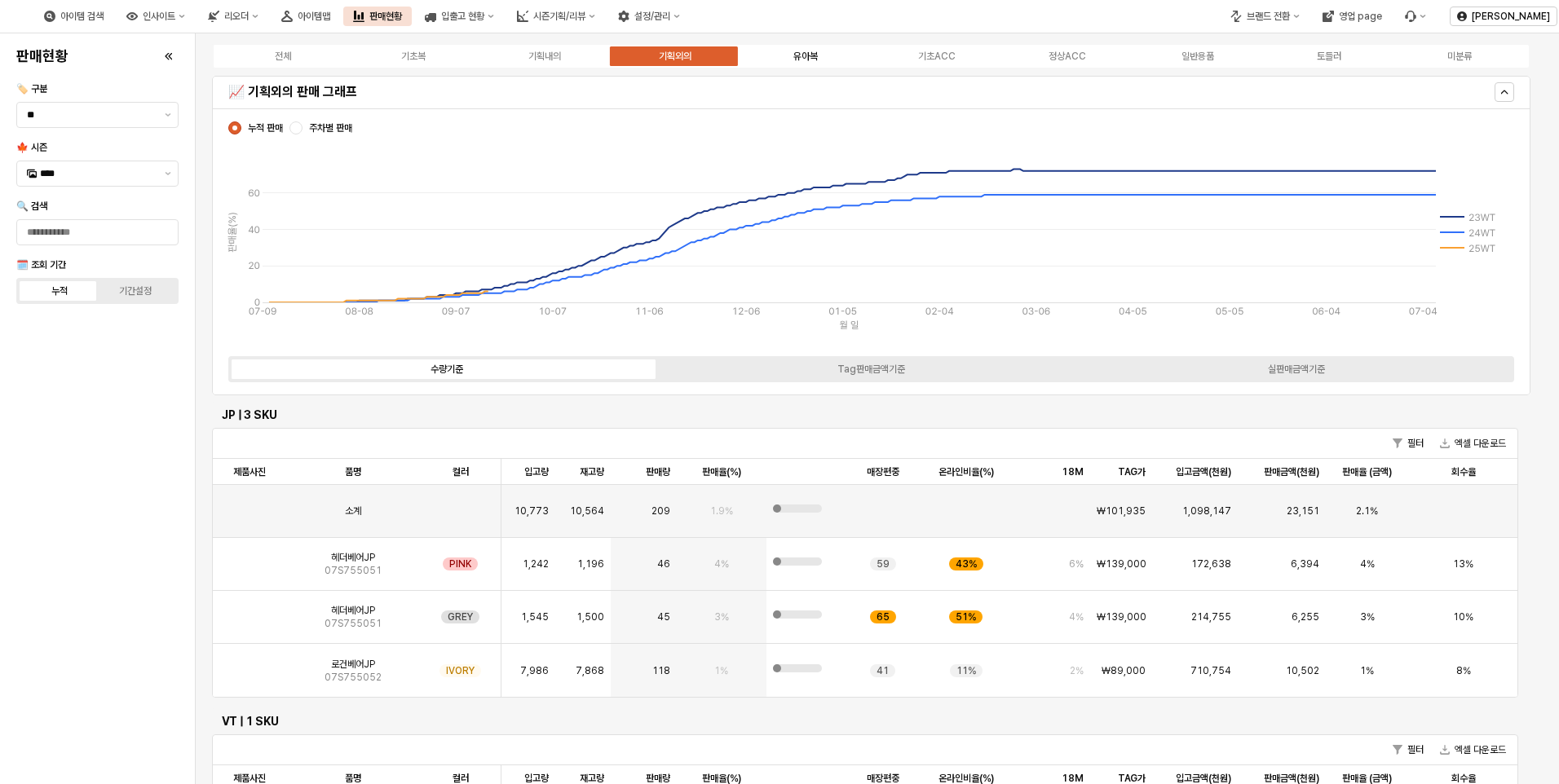
click at [819, 54] on label "유아복" at bounding box center [806, 56] width 131 height 15
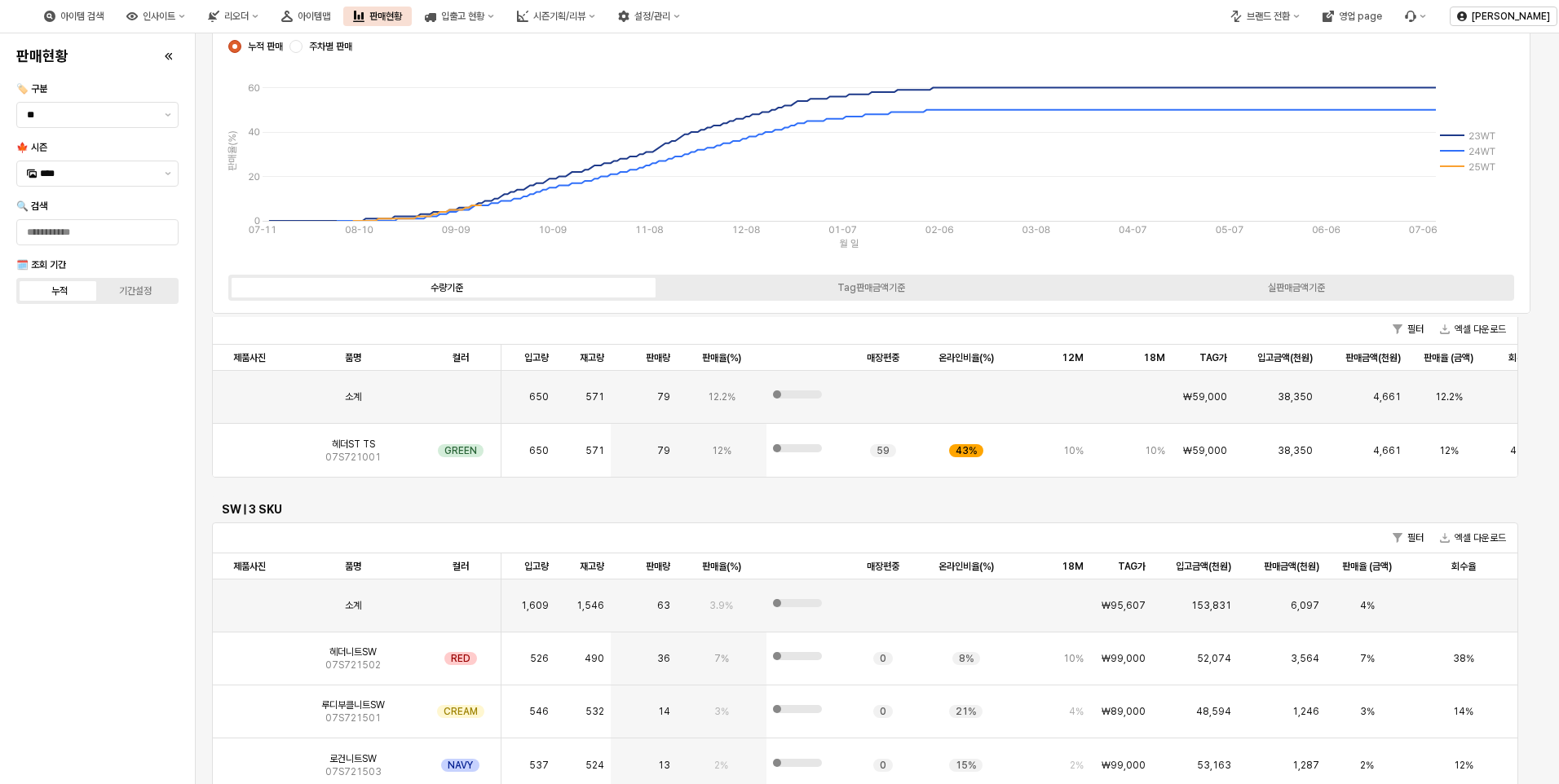
scroll to position [2282, 0]
